Goal: Information Seeking & Learning: Find specific fact

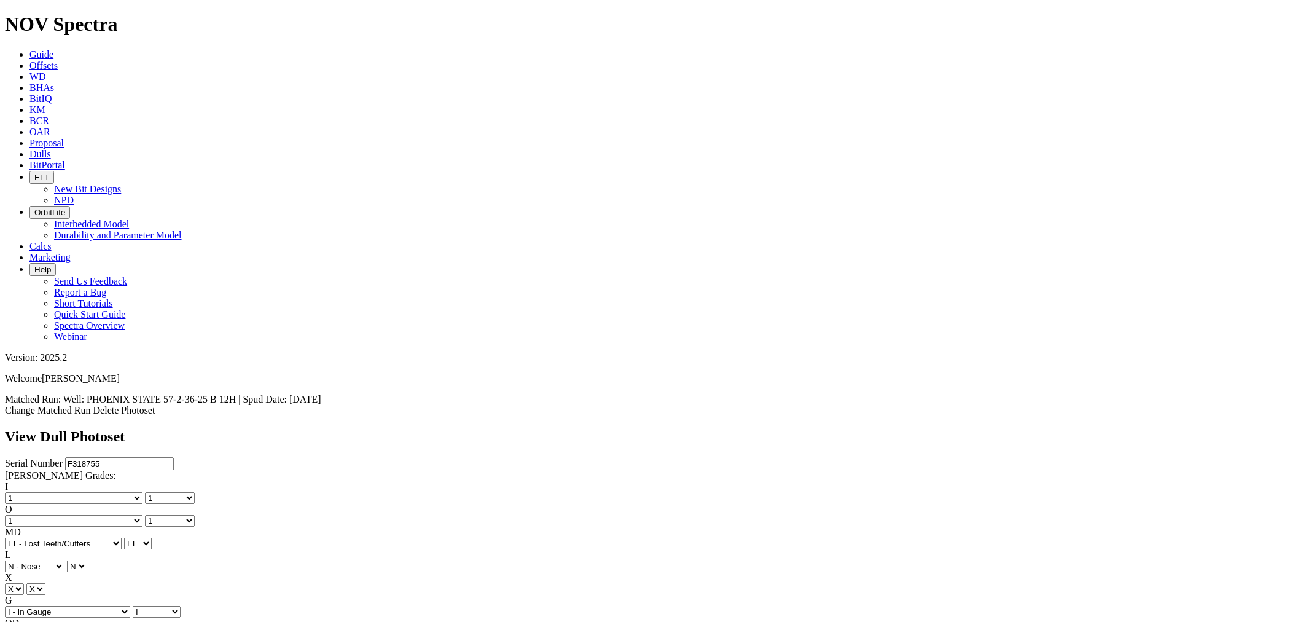
select select "string:TD"
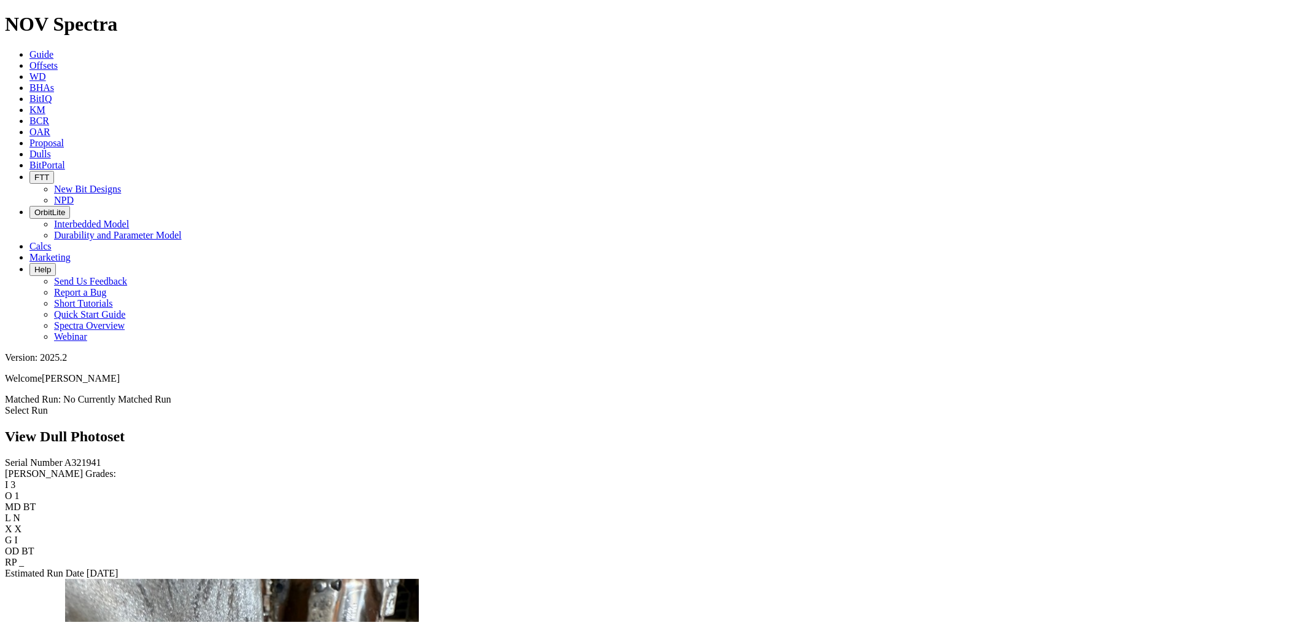
click at [48, 405] on link "Select Run" at bounding box center [26, 410] width 43 height 10
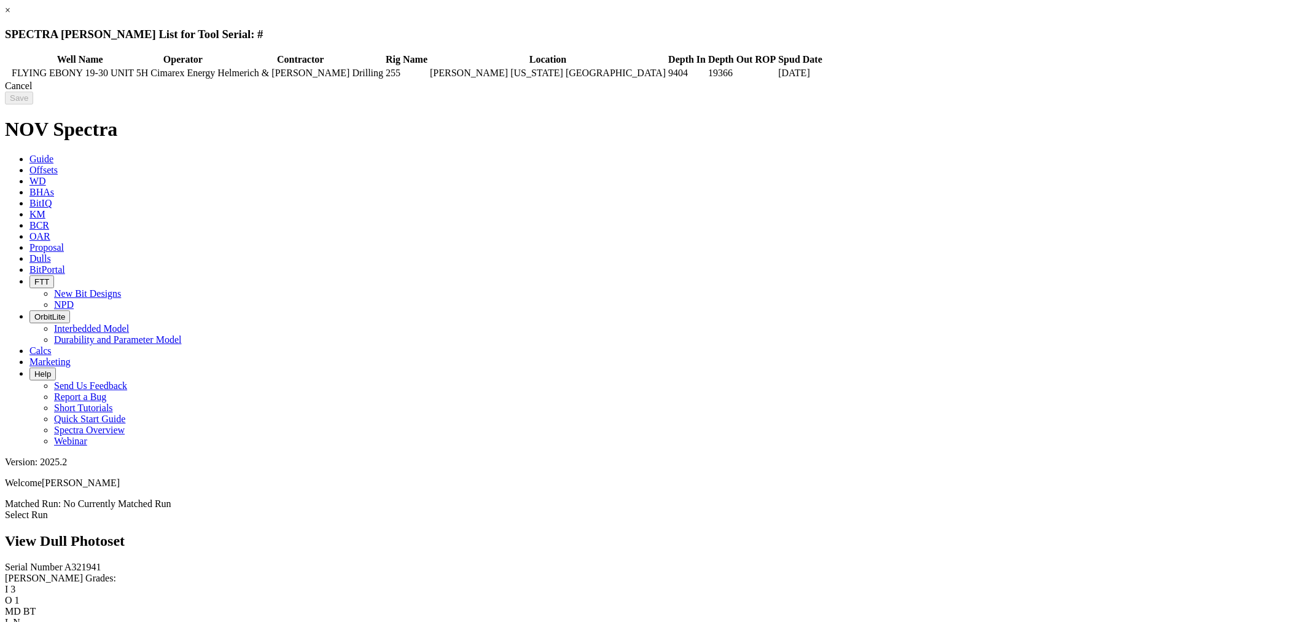
click at [149, 72] on td "FLYING EBONY 19-30 UNIT 5H" at bounding box center [80, 73] width 138 height 12
click at [33, 101] on input "Save" at bounding box center [19, 98] width 28 height 13
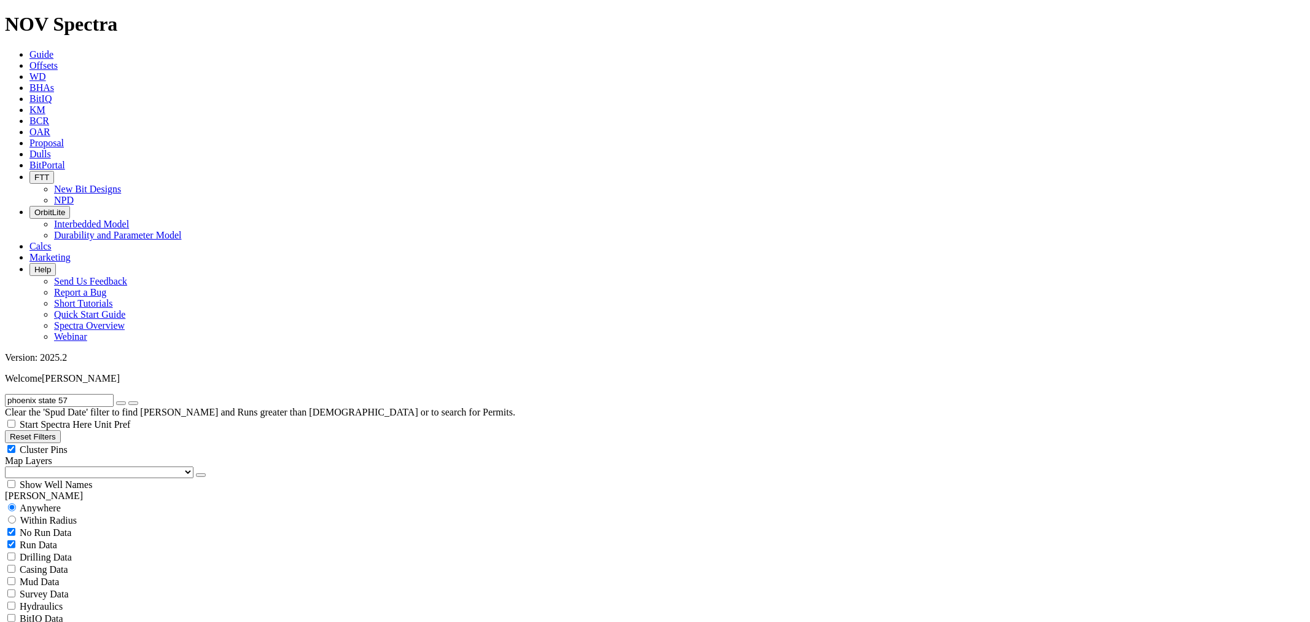
drag, startPoint x: 98, startPoint y: 58, endPoint x: -165, endPoint y: 71, distance: 263.8
type input "flying ebony"
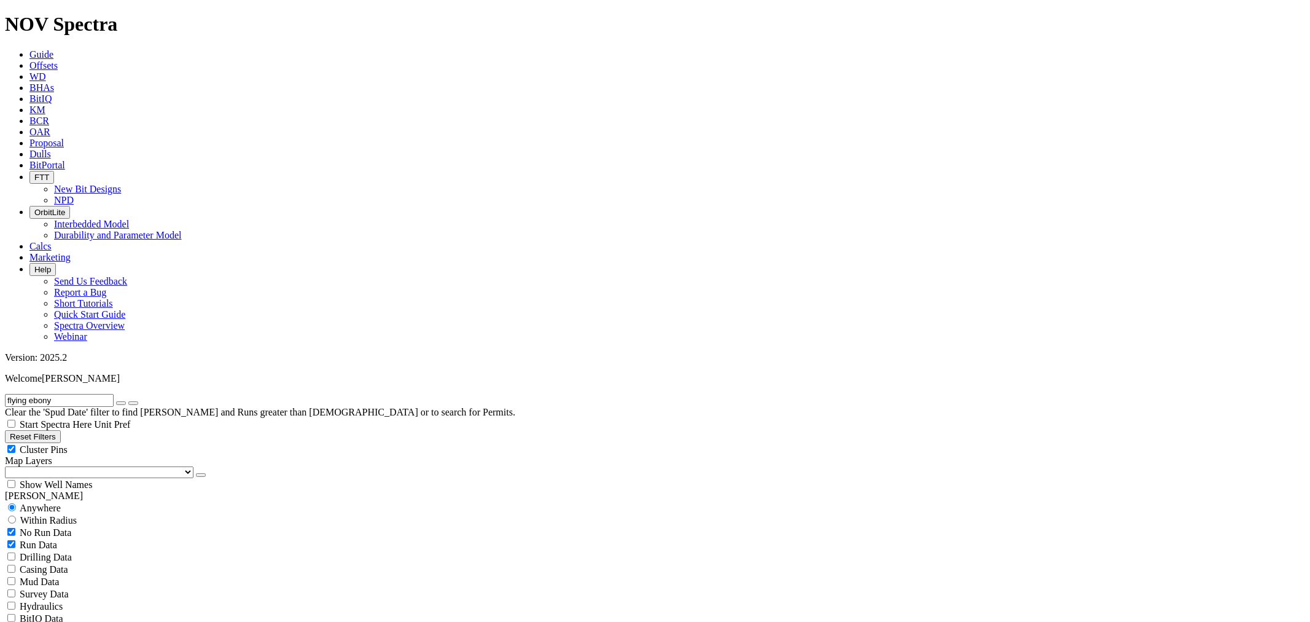
click at [128, 401] on button "submit" at bounding box center [133, 403] width 10 height 4
radio input "false"
radio input "true"
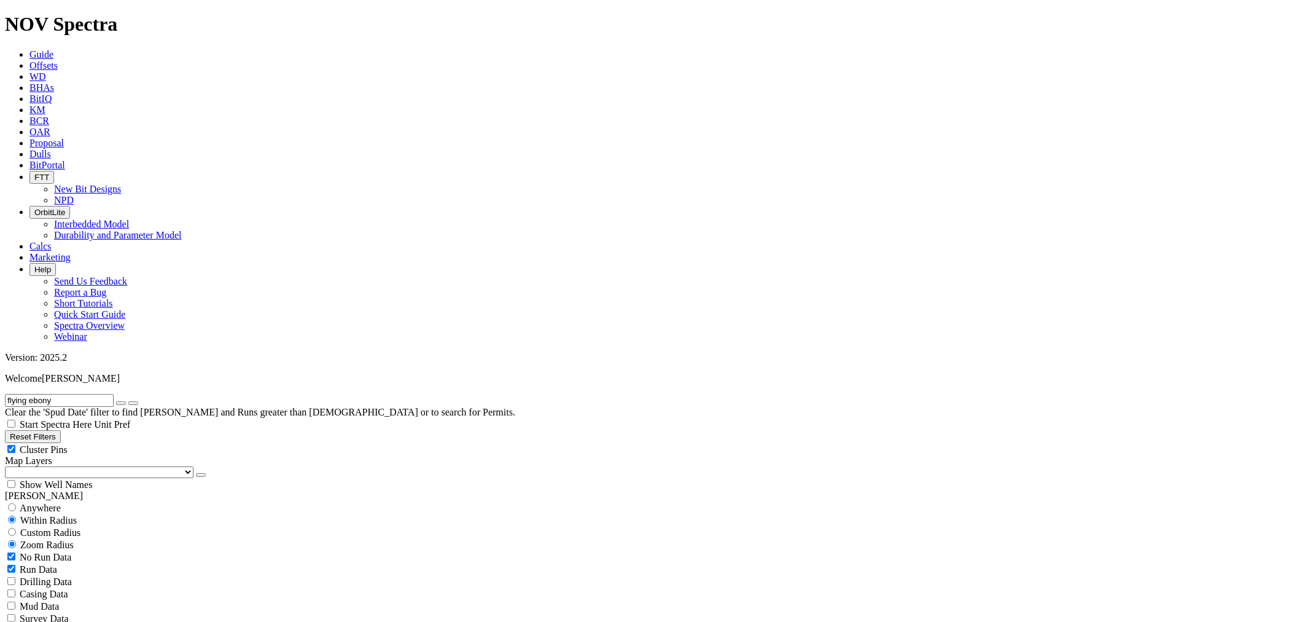
drag, startPoint x: 1290, startPoint y: 147, endPoint x: 1100, endPoint y: 145, distance: 190.4
copy div "FLYING EBONY 19-30 UNIT"
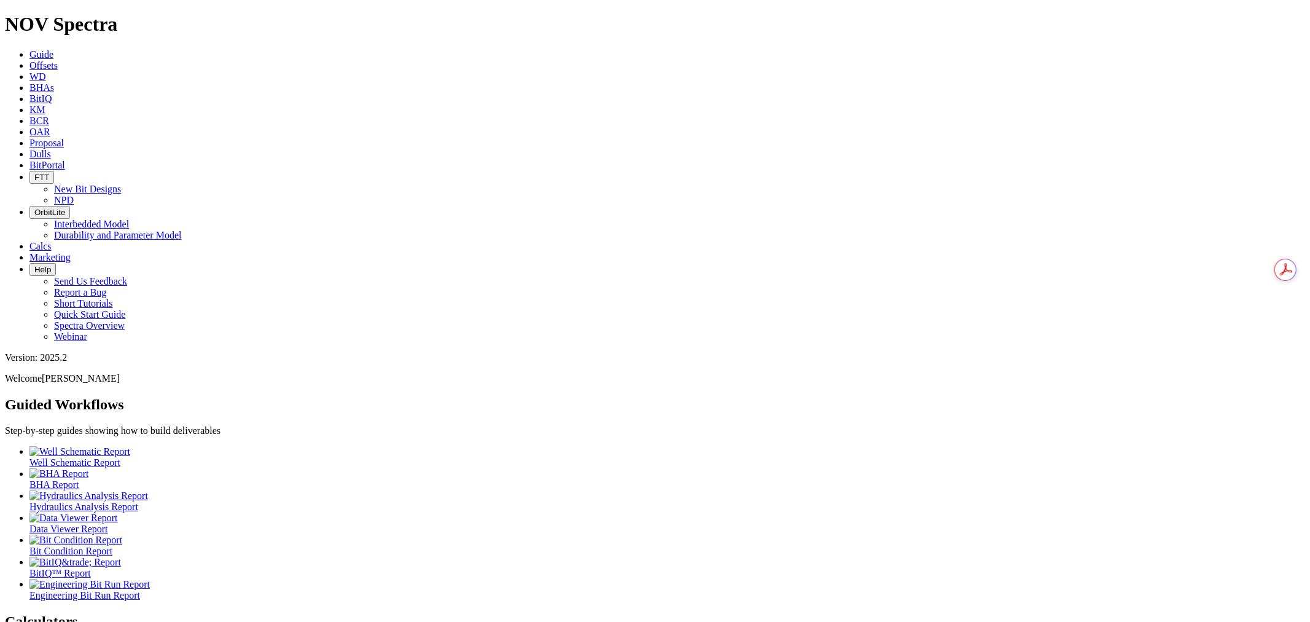
drag, startPoint x: 388, startPoint y: 87, endPoint x: 426, endPoint y: 39, distance: 61.3
click at [426, 396] on div "Guided Workflows Step-by-step guides showing how to build deliverables Well Sch…" at bounding box center [655, 573] width 1300 height 355
click at [29, 149] on icon at bounding box center [29, 154] width 0 height 10
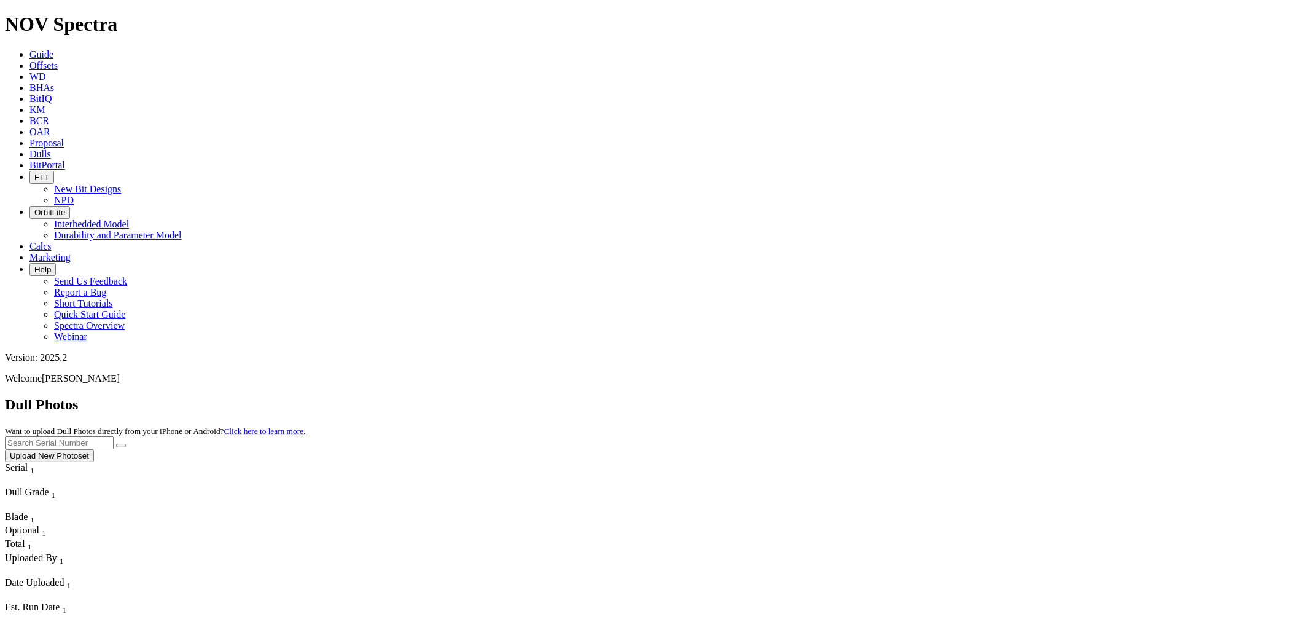
click at [114, 436] on input "text" at bounding box center [59, 442] width 109 height 13
type input "A320975"
click at [116, 443] on button "submit" at bounding box center [121, 445] width 10 height 4
